Goal: Task Accomplishment & Management: Manage account settings

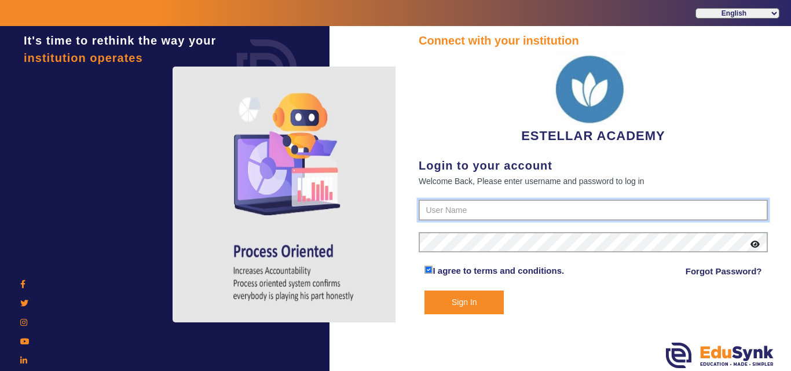
type input "7796657185"
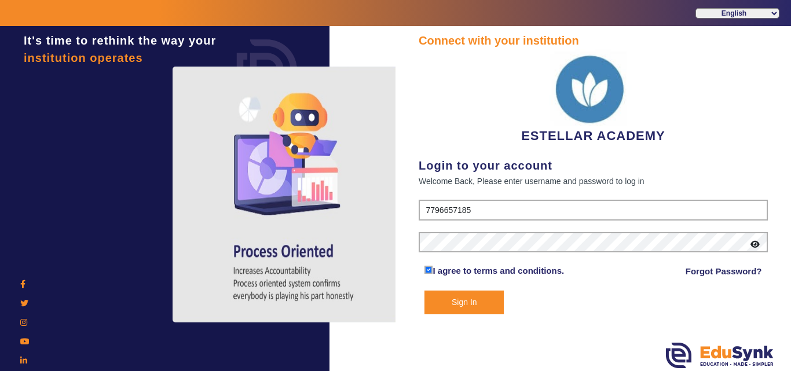
click at [487, 304] on button "Sign In" at bounding box center [463, 303] width 79 height 24
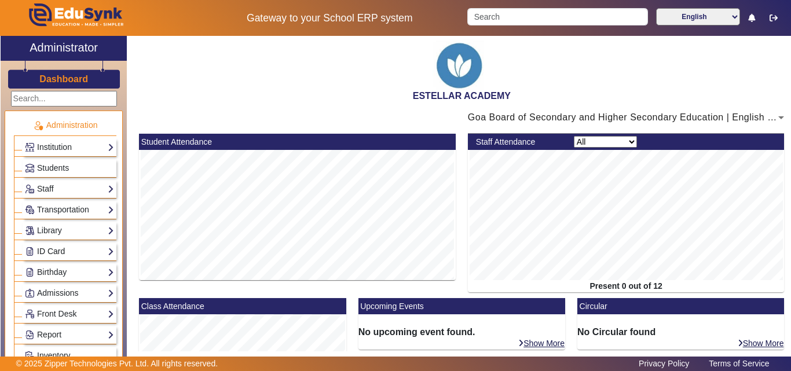
click at [53, 254] on link "ID Card" at bounding box center [69, 251] width 89 height 13
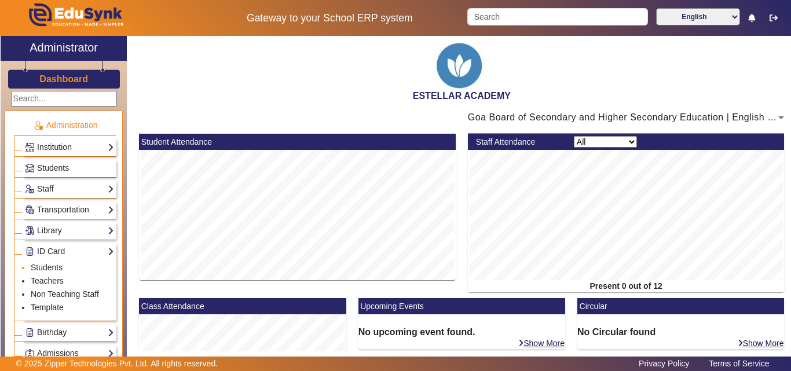
click at [54, 272] on li "Students" at bounding box center [72, 268] width 83 height 13
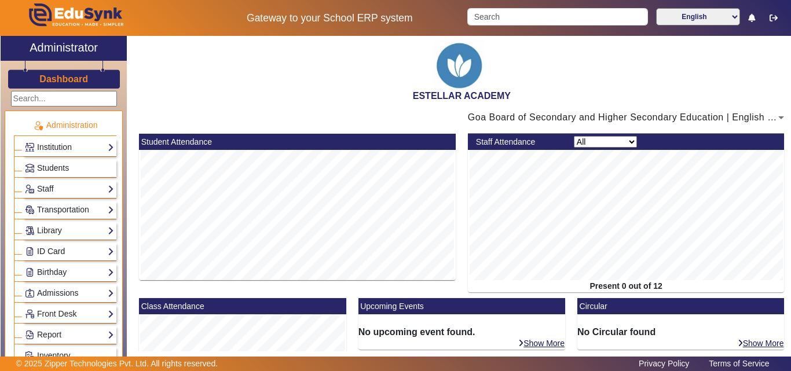
click at [68, 247] on link "ID Card" at bounding box center [69, 251] width 89 height 13
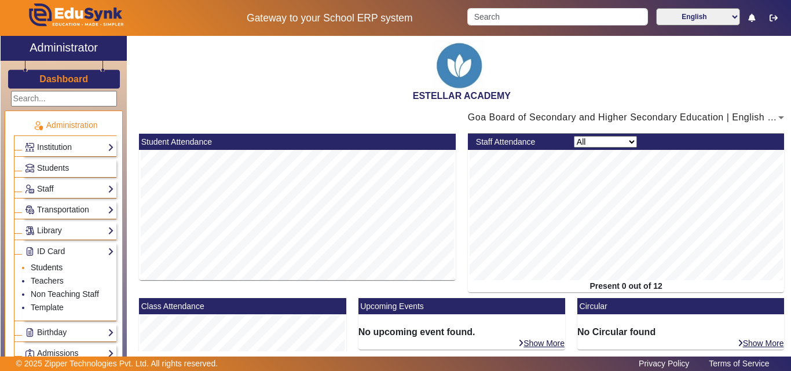
click at [54, 265] on link "Students" at bounding box center [47, 267] width 32 height 9
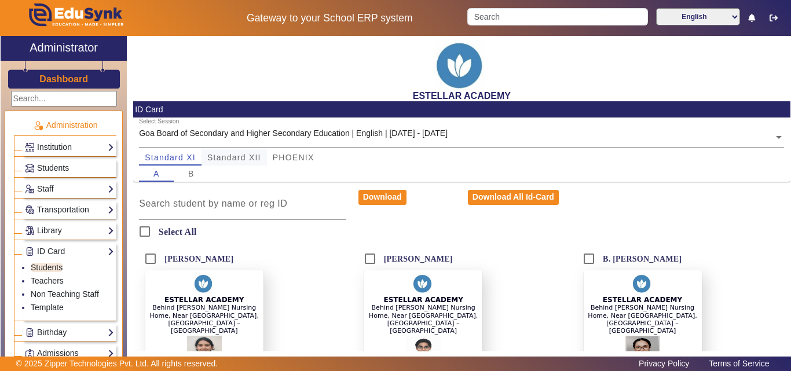
click at [237, 156] on span "Standard XII" at bounding box center [234, 157] width 54 height 8
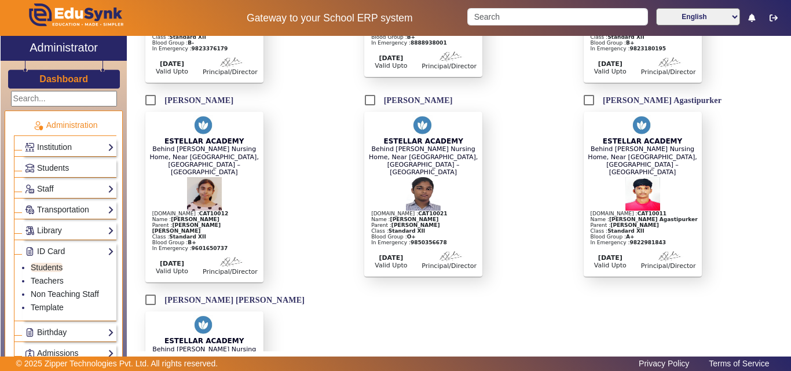
scroll to position [1100, 0]
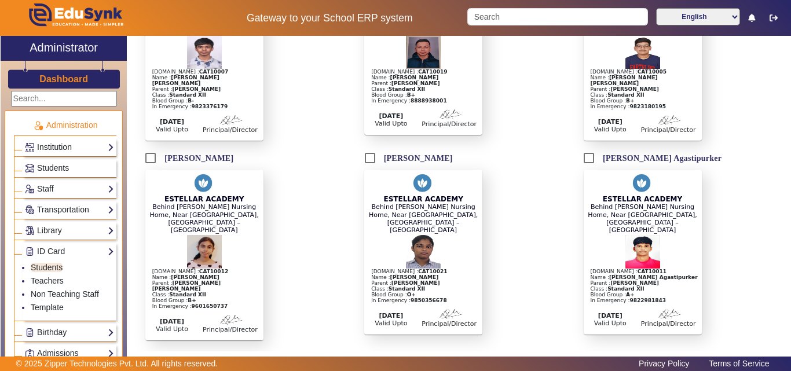
click at [78, 144] on link "Institution" at bounding box center [69, 147] width 89 height 13
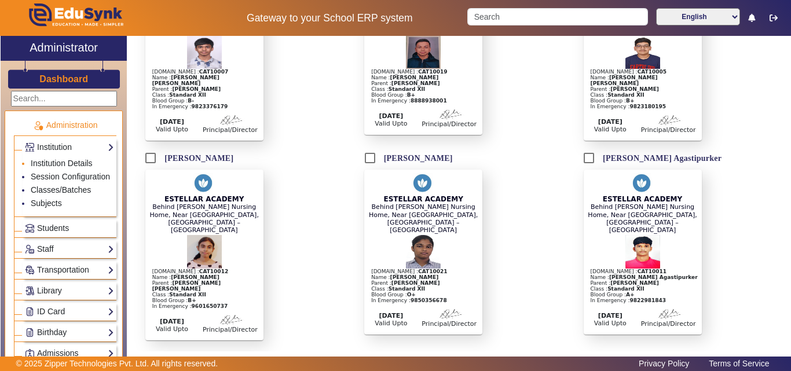
click at [60, 168] on li "Institution Details" at bounding box center [72, 163] width 83 height 13
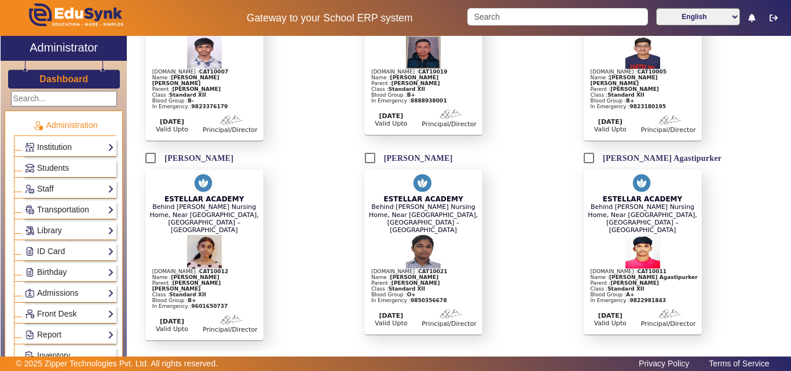
click at [77, 144] on link "Institution" at bounding box center [69, 147] width 89 height 13
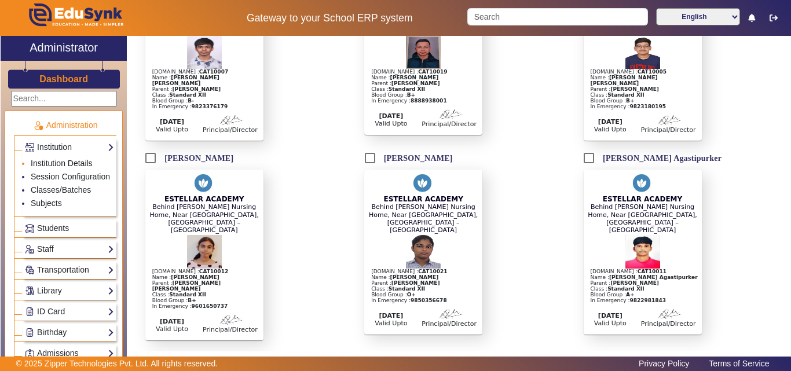
click at [72, 163] on link "Institution Details" at bounding box center [62, 163] width 62 height 9
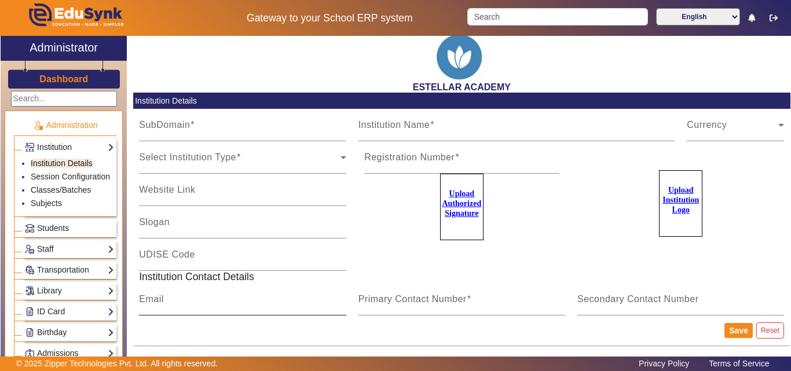
type input "PORVORIM"
type input "ESTELLAR ACADEMY"
type input "HS110"
type input "[EMAIL_ADDRESS][DOMAIN_NAME]"
type input "7796657185"
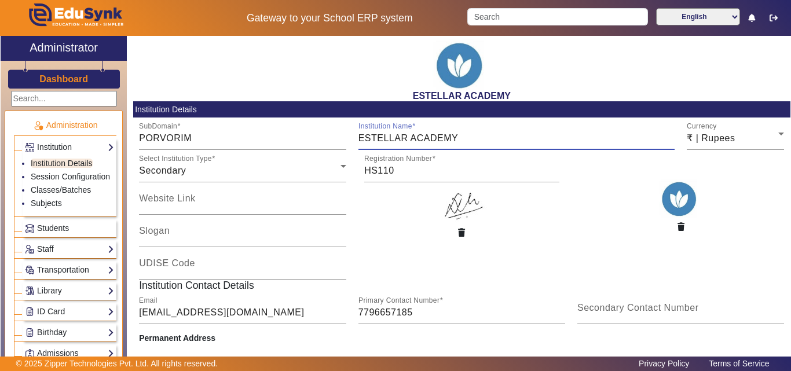
drag, startPoint x: 449, startPoint y: 140, endPoint x: 407, endPoint y: 140, distance: 41.7
click at [407, 140] on input "ESTELLAR ACADEMY" at bounding box center [516, 138] width 317 height 14
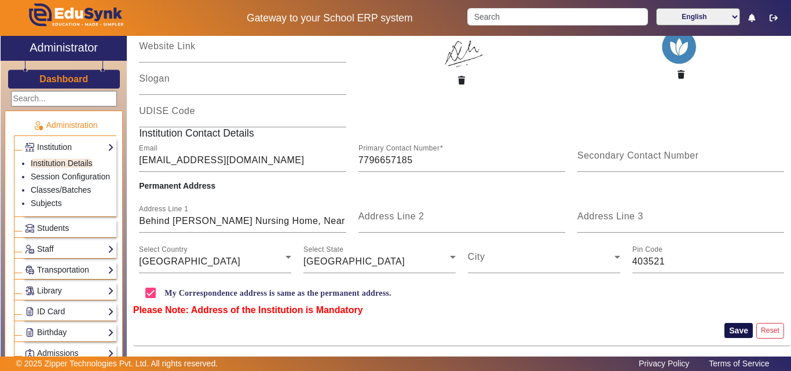
type input "ESTELLAR HIGHER SECONDARY SCHOOL OF EXCELLANCE"
click at [725, 332] on button "Save" at bounding box center [738, 330] width 28 height 15
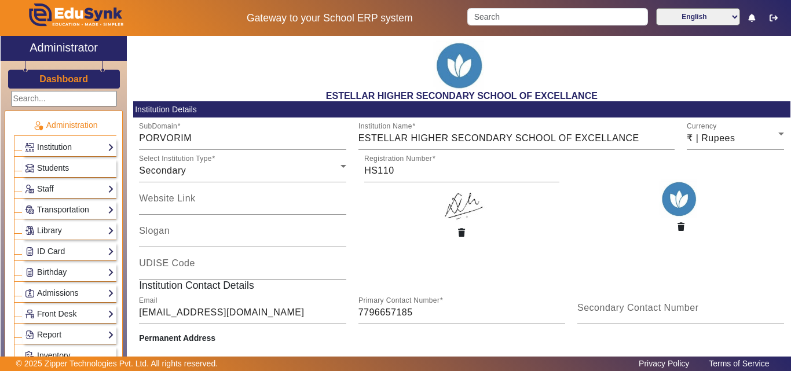
click at [79, 255] on link "ID Card" at bounding box center [69, 251] width 89 height 13
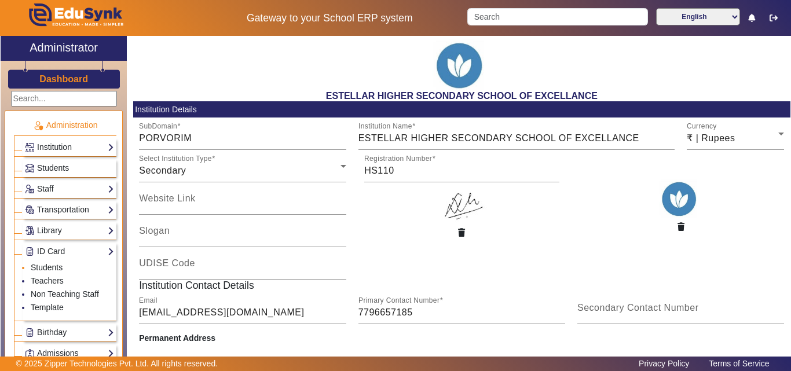
click at [57, 269] on link "Students" at bounding box center [47, 267] width 32 height 9
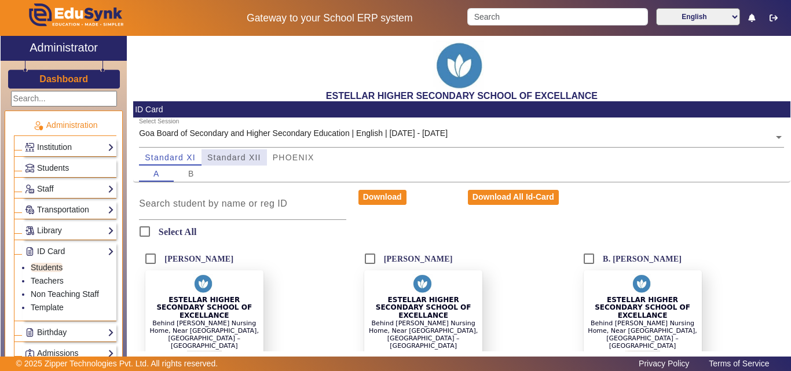
click at [244, 154] on span "Standard XII" at bounding box center [234, 157] width 54 height 8
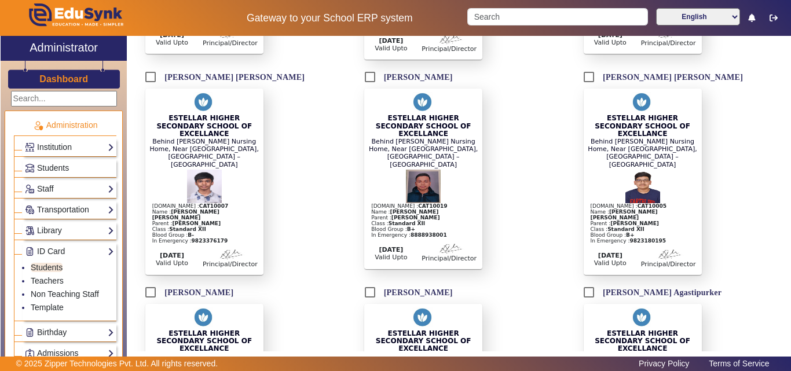
scroll to position [1158, 0]
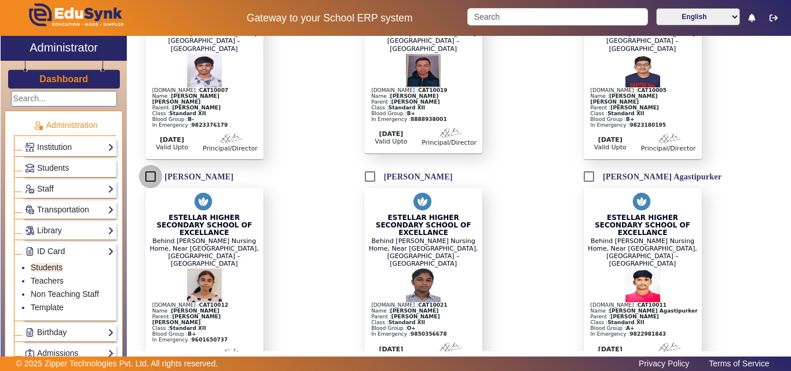
click at [152, 165] on input "[PERSON_NAME]" at bounding box center [150, 176] width 23 height 23
checkbox input "true"
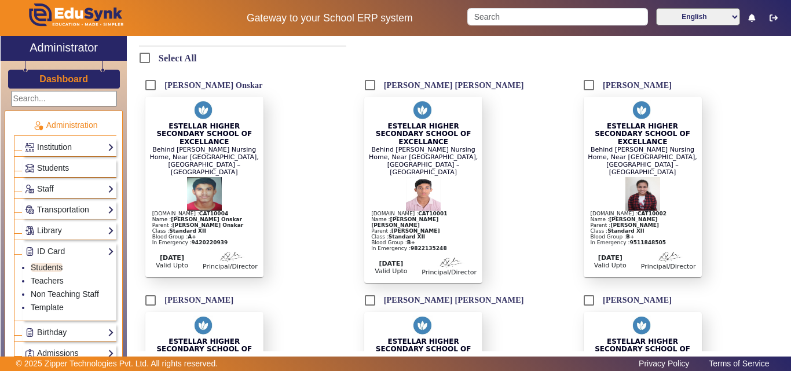
scroll to position [0, 0]
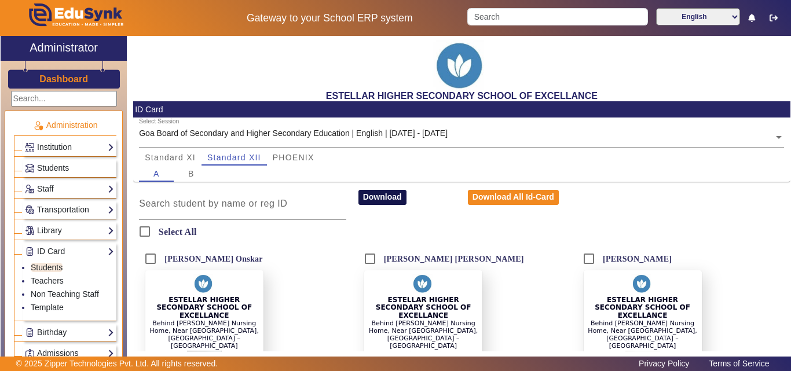
click at [373, 199] on button "Download" at bounding box center [382, 197] width 48 height 15
